Goal: Task Accomplishment & Management: Complete application form

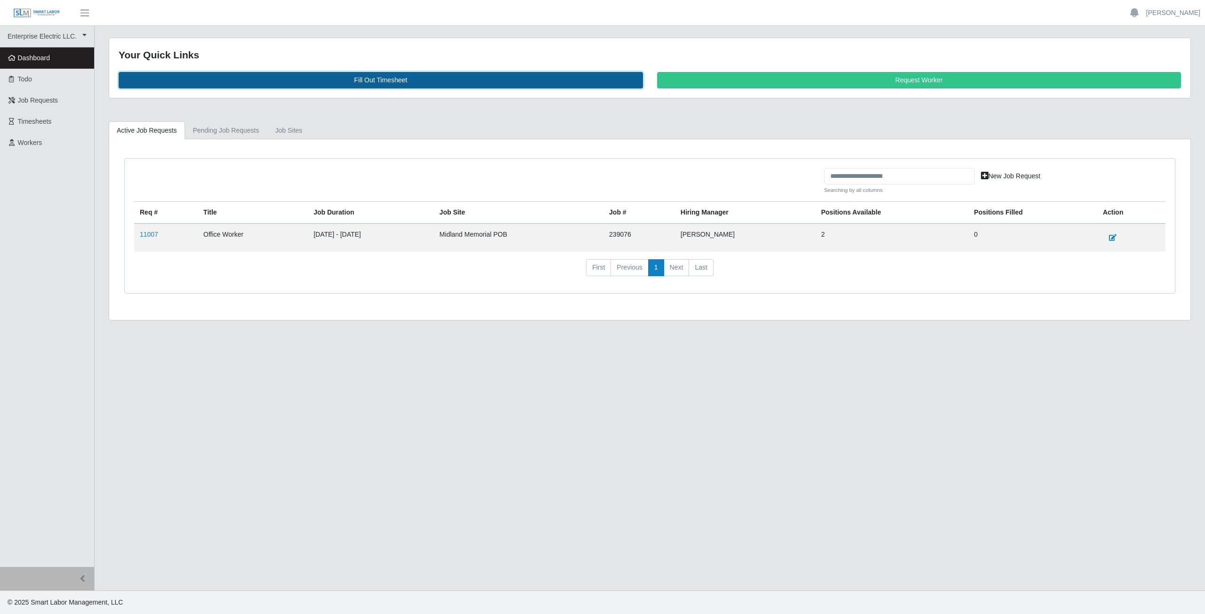
click at [371, 79] on link "Fill Out Timesheet" at bounding box center [381, 80] width 525 height 16
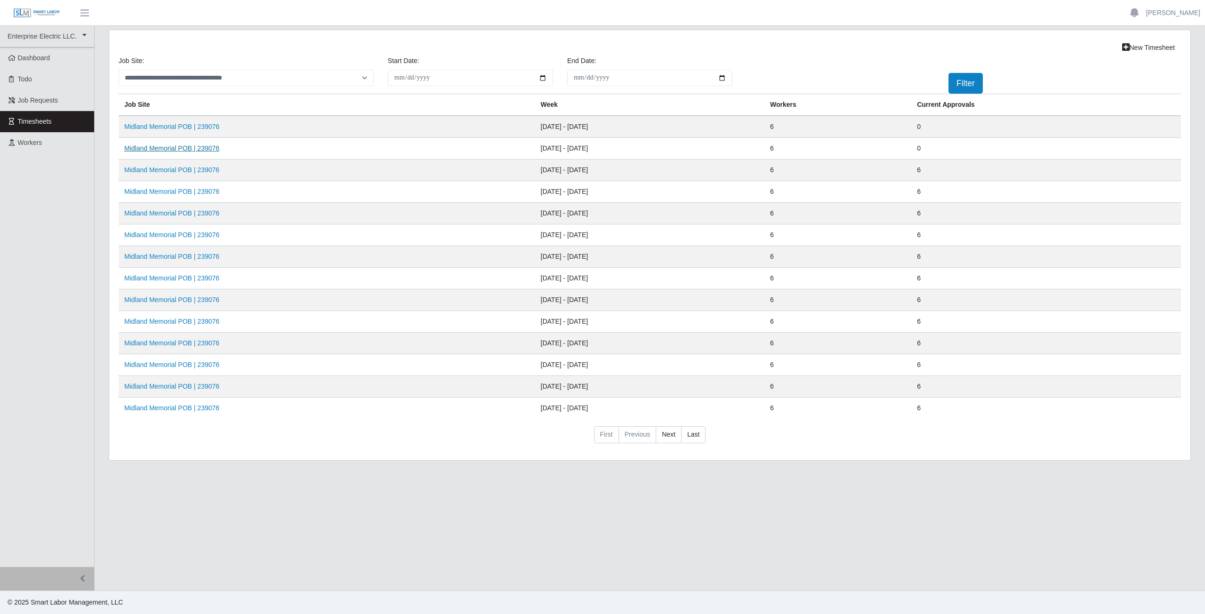
click at [169, 151] on link "Midland Memorial POB | 239076" at bounding box center [171, 149] width 95 height 8
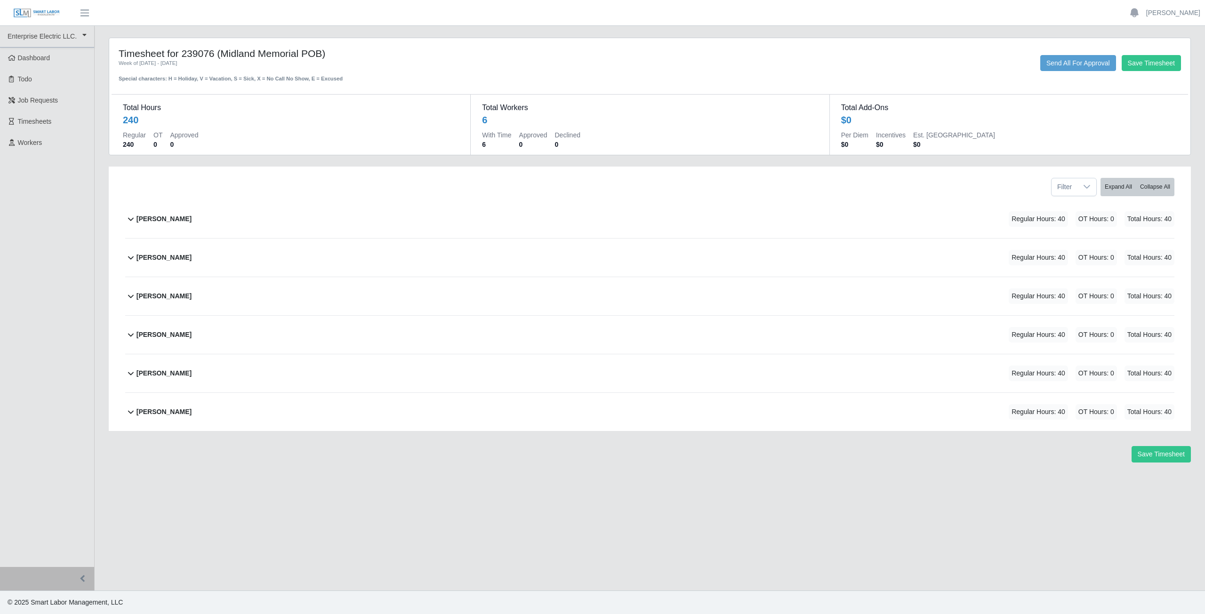
drag, startPoint x: 248, startPoint y: 387, endPoint x: 291, endPoint y: 277, distance: 118.1
click at [291, 277] on div "Antonio Romero-Torrez Regular Hours: 40 OT Hours: 0 Total Hours: 40 Antonio Rom…" at bounding box center [650, 315] width 1064 height 231
